Goal: Task Accomplishment & Management: Use online tool/utility

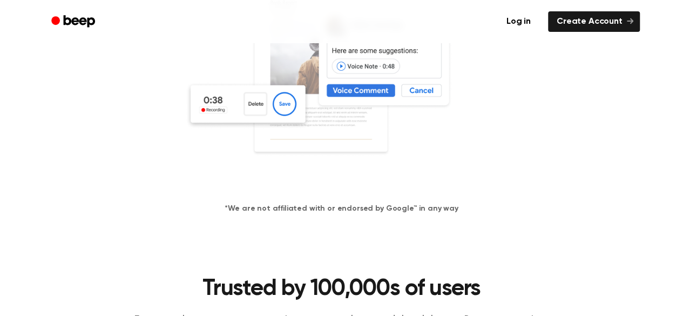
scroll to position [265, 0]
click at [531, 27] on link "Log in" at bounding box center [518, 21] width 46 height 25
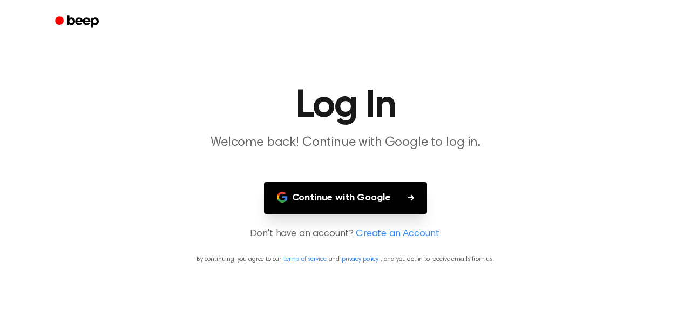
click at [325, 185] on button "Continue with Google" at bounding box center [346, 198] width 164 height 32
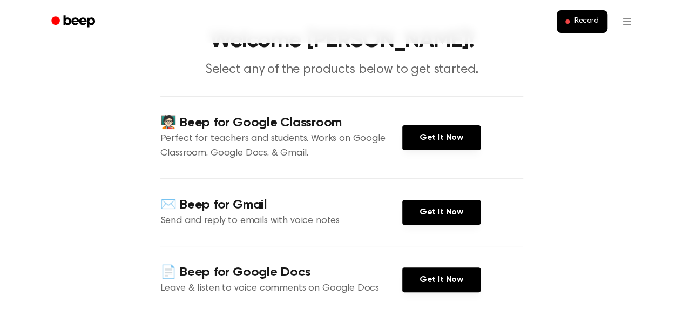
scroll to position [54, 0]
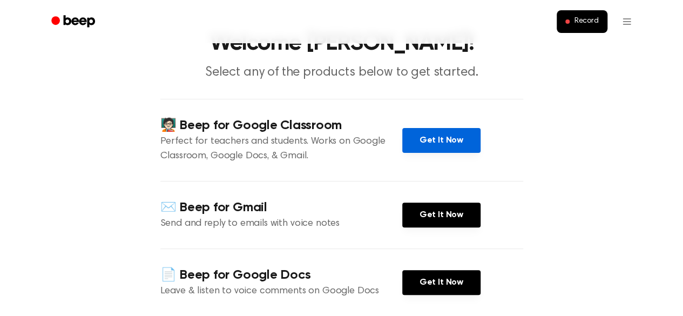
click at [453, 131] on link "Get It Now" at bounding box center [441, 140] width 78 height 25
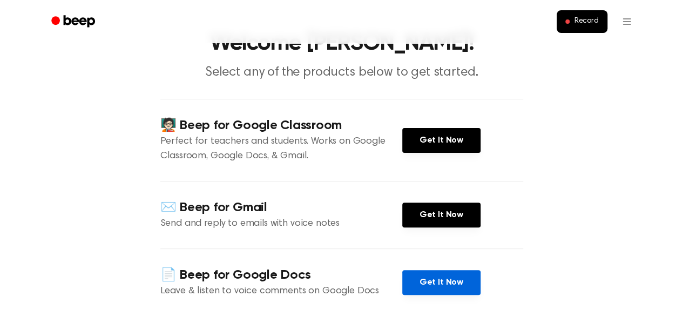
click at [434, 278] on link "Get It Now" at bounding box center [441, 282] width 78 height 25
click at [106, 135] on main "Welcome [PERSON_NAME]! Select any of the products below to get started. 🧑🏻‍🏫 Be…" at bounding box center [341, 243] width 683 height 594
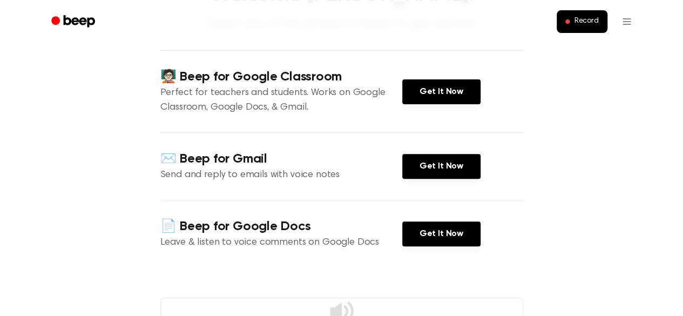
scroll to position [108, 0]
